Goal: Information Seeking & Learning: Learn about a topic

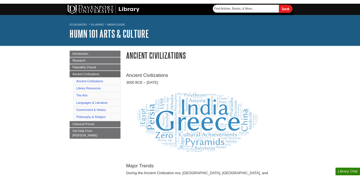
scroll to position [424, 0]
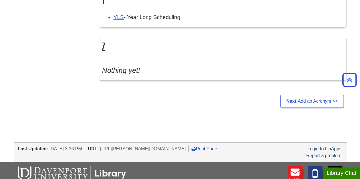
scroll to position [3114, 0]
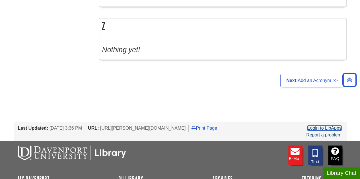
click at [320, 126] on link "Login to LibApps" at bounding box center [324, 128] width 34 height 5
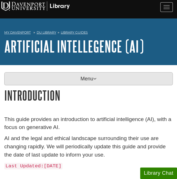
click at [83, 76] on p "Menu" at bounding box center [88, 78] width 169 height 13
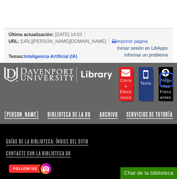
scroll to position [493, 0]
click at [165, 46] on font "Iniciar sesión en LibApps" at bounding box center [142, 48] width 51 height 5
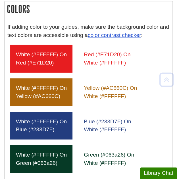
scroll to position [382, 0]
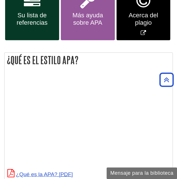
scroll to position [185, 0]
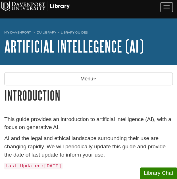
click at [113, 71] on div "Menu Introduction About this Guide Table of Contents AI in Research Class Requi…" at bounding box center [88, 151] width 177 height 172
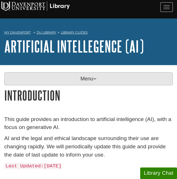
click at [91, 78] on p "Menu" at bounding box center [88, 78] width 169 height 13
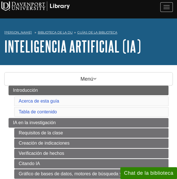
copy li "Introducción"
click at [10, 100] on li "Introducción Acerca de esta guía Tabla de contenido" at bounding box center [89, 101] width 160 height 31
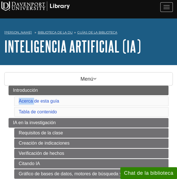
click at [10, 100] on li "Introducción Acerca de esta guía Tabla de contenido" at bounding box center [89, 101] width 160 height 31
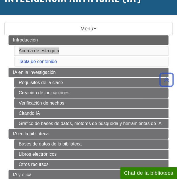
scroll to position [47, 0]
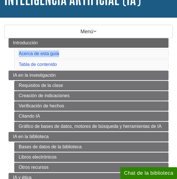
click at [11, 61] on li "Introducción Acerca de esta guía Tabla de contenido" at bounding box center [89, 53] width 160 height 31
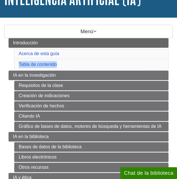
click at [11, 61] on li "Introducción Acerca de esta guía Tabla de contenido" at bounding box center [89, 53] width 160 height 31
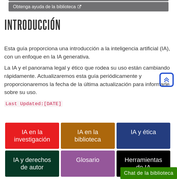
scroll to position [301, 0]
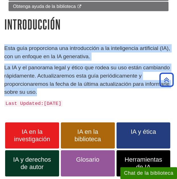
drag, startPoint x: 18, startPoint y: 88, endPoint x: 3, endPoint y: 44, distance: 46.6
click at [3, 44] on div "Esta guía proporciona una introducción a la inteligencia artificial (IA), con u…" at bounding box center [88, 113] width 177 height 139
copy div "Esta guía proporciona una introducción a la inteligencia artificial (IA), con u…"
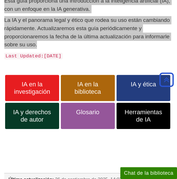
scroll to position [348, 0]
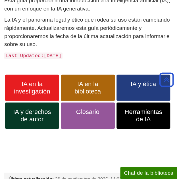
click at [2, 79] on div "Esta guía proporciona una introducción a la inteligencia artificial (IA), con u…" at bounding box center [88, 66] width 177 height 139
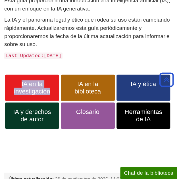
click at [2, 79] on div "Esta guía proporciona una introducción a la inteligencia artificial (IA), con u…" at bounding box center [88, 66] width 177 height 139
copy div "IA en la investigación"
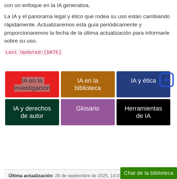
scroll to position [350, 0]
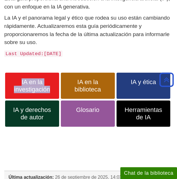
click at [60, 76] on div "IA en la investigación IA en la biblioteca IA y ética IA y derechos de autor Gl…" at bounding box center [88, 100] width 169 height 56
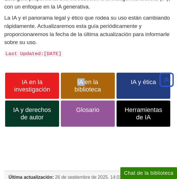
click at [60, 76] on div "IA en la investigación IA en la biblioteca IA y ética IA y derechos de autor Gl…" at bounding box center [88, 100] width 169 height 56
click at [115, 77] on div "IA en la investigación IA en la biblioteca IA y ética IA y derechos de autor Gl…" at bounding box center [88, 100] width 169 height 56
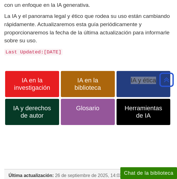
scroll to position [352, 0]
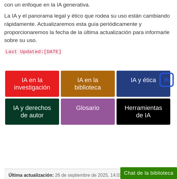
click at [3, 100] on div "Esta guía proporciona una introducción a la inteligencia artificial (IA), con u…" at bounding box center [88, 62] width 177 height 139
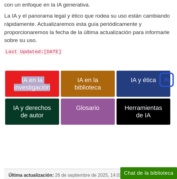
click at [3, 100] on div "Esta guía proporciona una introducción a la inteligencia artificial (IA), con u…" at bounding box center [88, 62] width 177 height 139
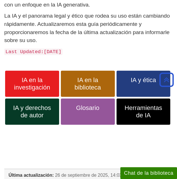
click at [3, 100] on div "Esta guía proporciona una introducción a la inteligencia artificial (IA), con u…" at bounding box center [88, 62] width 177 height 139
click at [3, 107] on div "Esta guía proporciona una introducción a la inteligencia artificial (IA), con u…" at bounding box center [88, 62] width 177 height 139
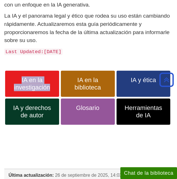
click at [3, 107] on div "Esta guía proporciona una introducción a la inteligencia artificial (IA), con u…" at bounding box center [88, 62] width 177 height 139
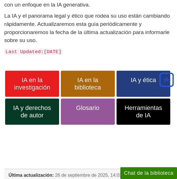
click at [60, 112] on div "IA en la investigación IA en la biblioteca IA y ética IA y derechos de autor Gl…" at bounding box center [88, 98] width 169 height 56
copy div "Glosario"
click at [2, 74] on div "Esta guía proporciona una introducción a la inteligencia artificial (IA), con u…" at bounding box center [88, 62] width 177 height 139
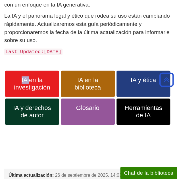
click at [2, 74] on div "Esta guía proporciona una introducción a la inteligencia artificial (IA), con u…" at bounding box center [88, 62] width 177 height 139
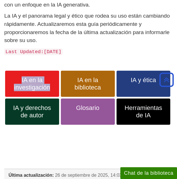
click at [2, 74] on div "Esta guía proporciona una introducción a la inteligencia artificial (IA), con u…" at bounding box center [88, 62] width 177 height 139
copy div "IA en la investigación"
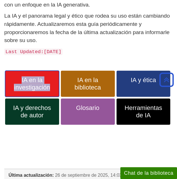
click at [20, 83] on font "IA en la investigación" at bounding box center [32, 83] width 36 height 15
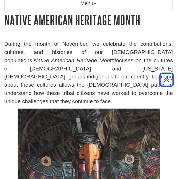
scroll to position [84, 0]
